Goal: Information Seeking & Learning: Learn about a topic

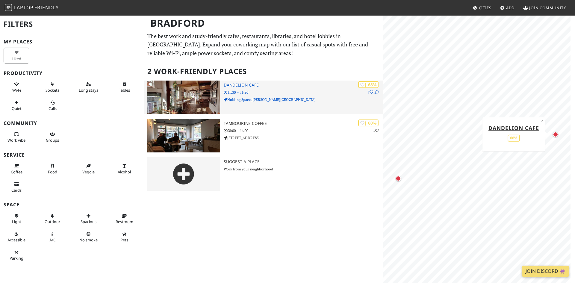
click at [277, 88] on div "| 68% 1 1 Dandelion Cafe 11:30 – 16:30 Holding Space, John Street" at bounding box center [304, 98] width 160 height 34
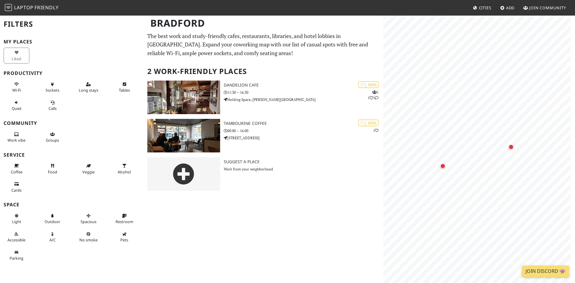
click at [183, 46] on p "The best work and study-friendly cafes, restaurants, libraries, and hotel lobbi…" at bounding box center [263, 45] width 232 height 26
